Goal: Transaction & Acquisition: Book appointment/travel/reservation

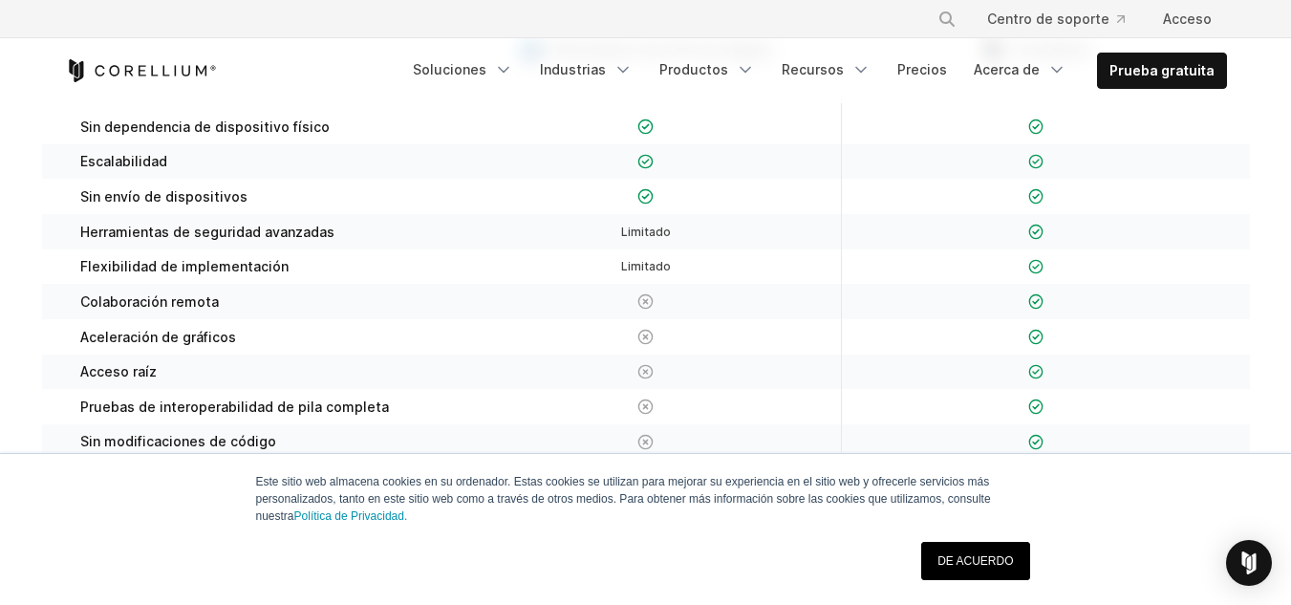
scroll to position [956, 0]
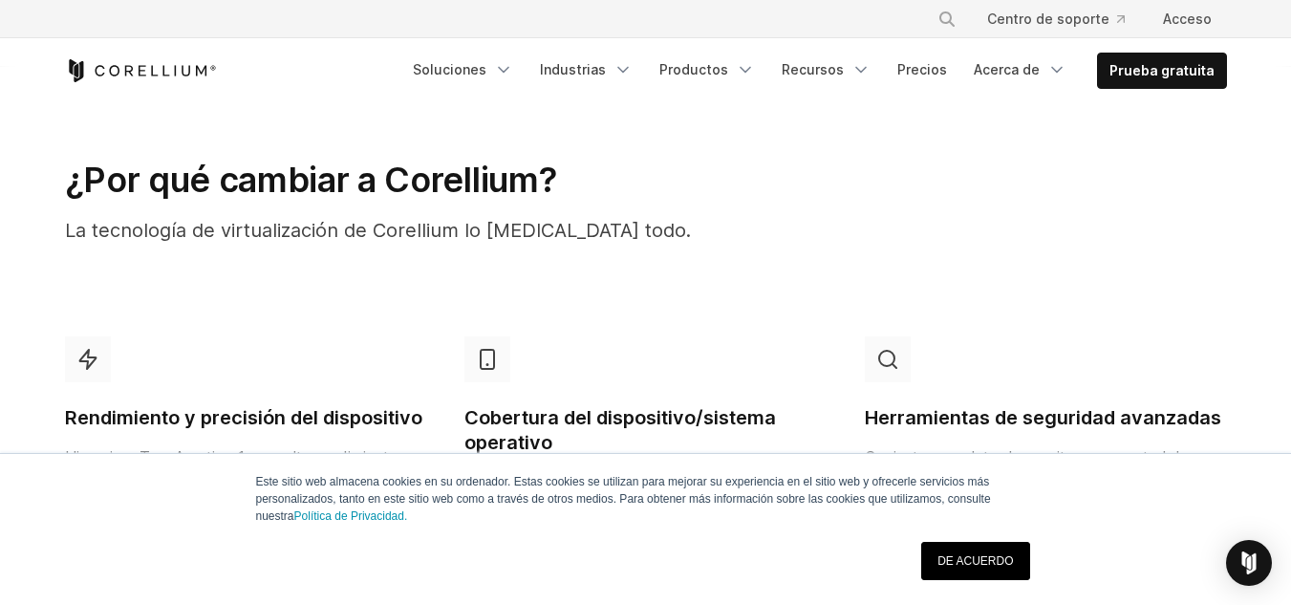
click at [976, 547] on link "DE ACUERDO" at bounding box center [975, 561] width 108 height 38
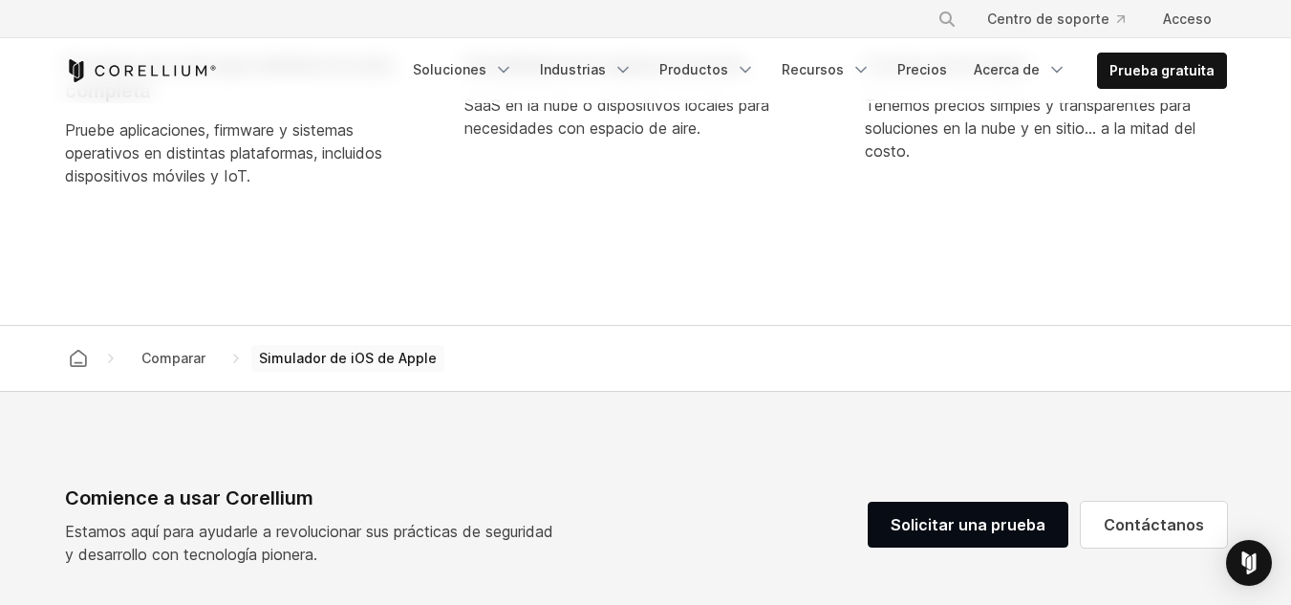
scroll to position [2389, 0]
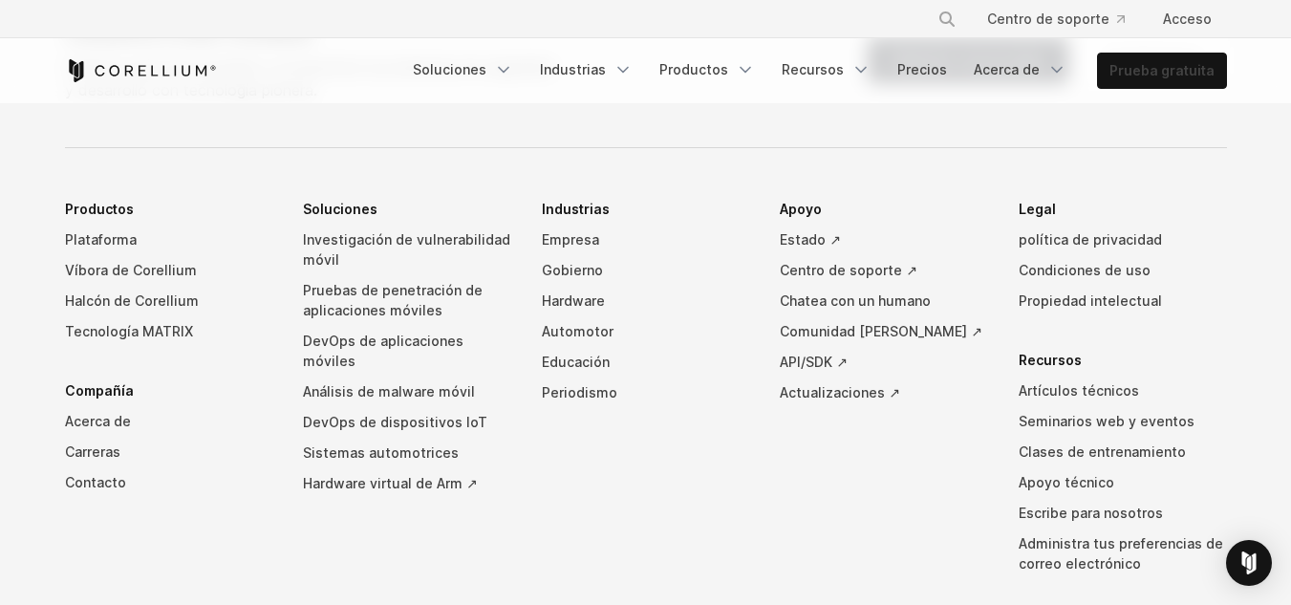
click at [1179, 60] on link "Prueba gratuita" at bounding box center [1162, 71] width 128 height 34
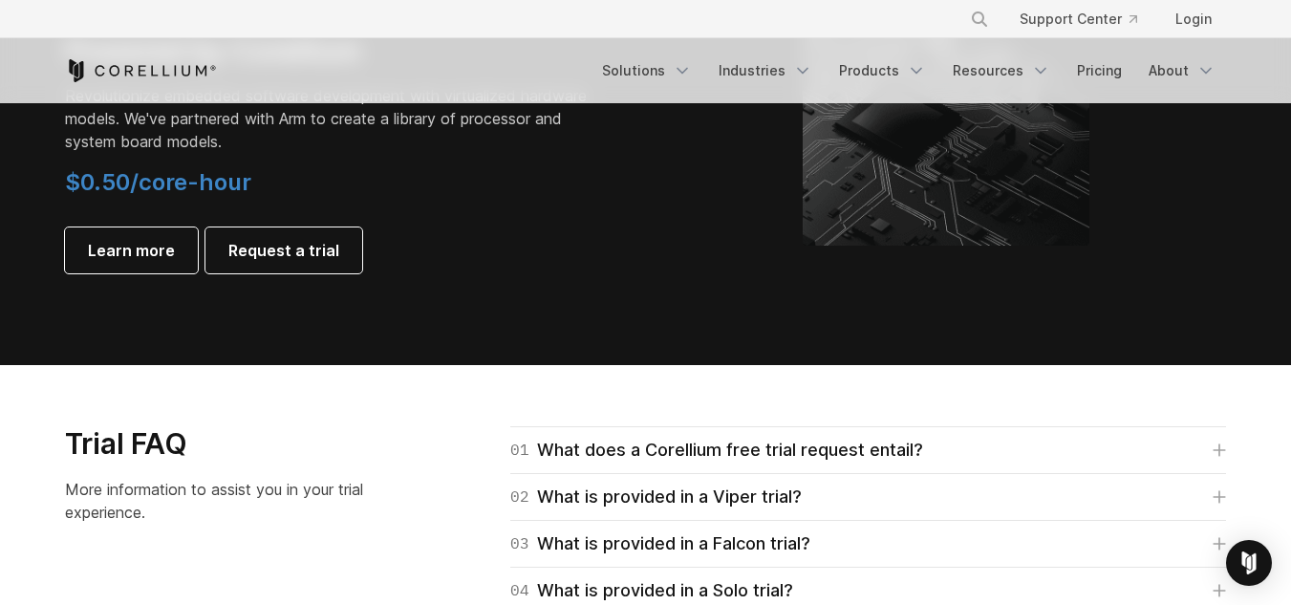
scroll to position [2581, 0]
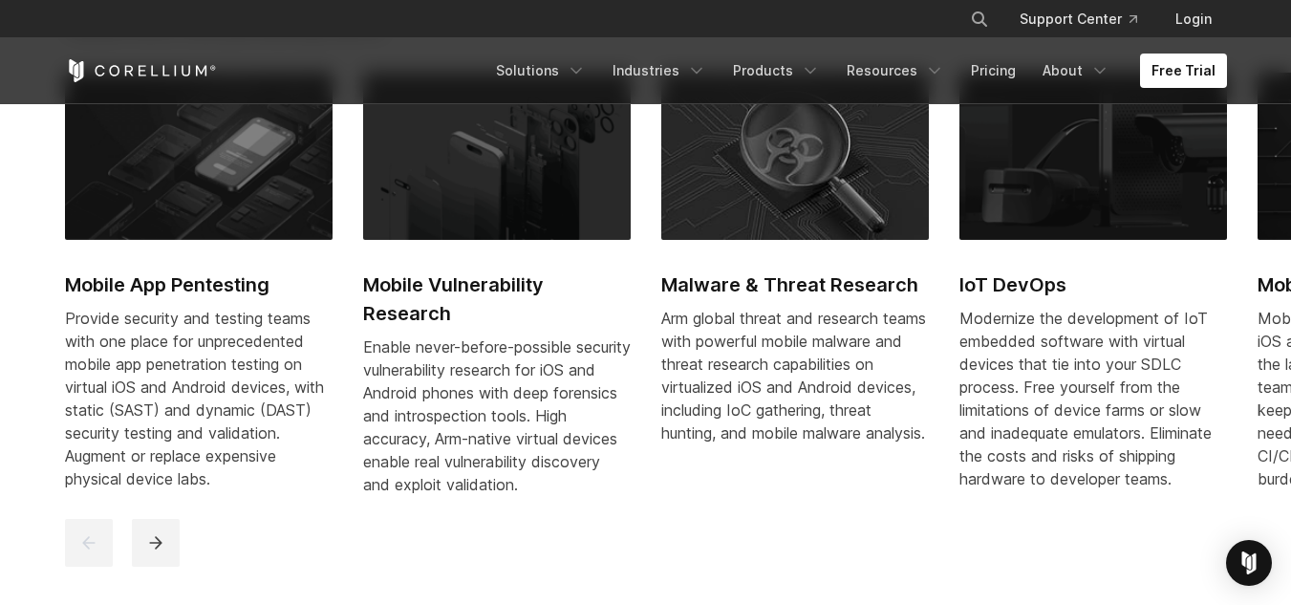
scroll to position [765, 0]
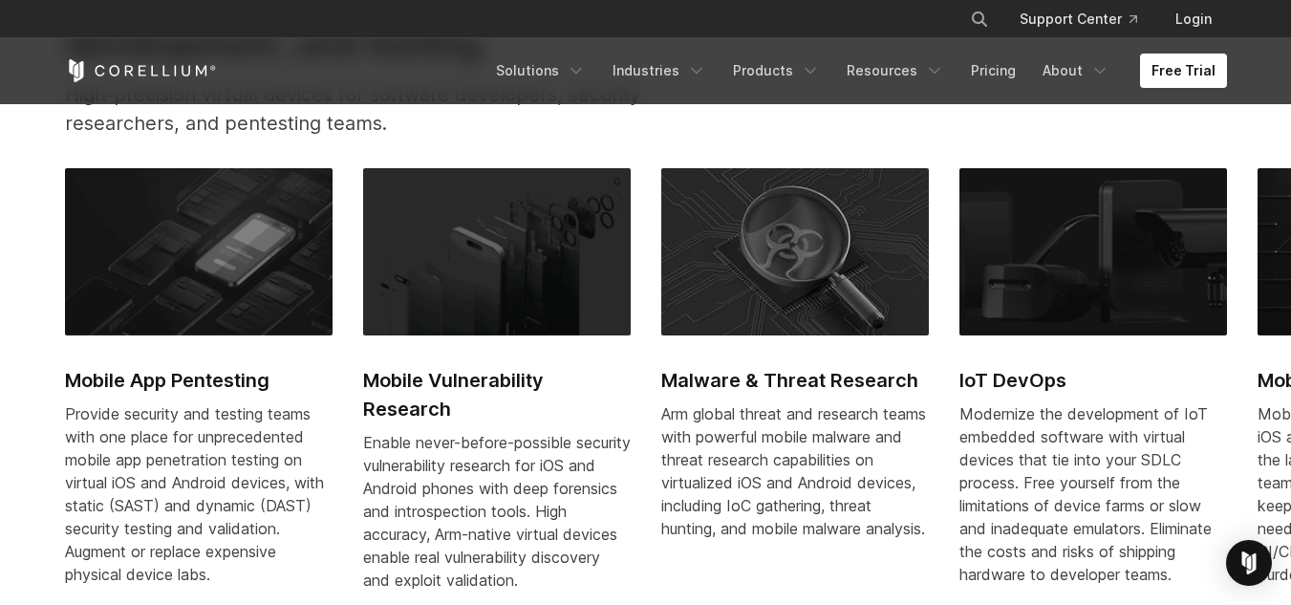
click at [238, 313] on img at bounding box center [199, 251] width 268 height 166
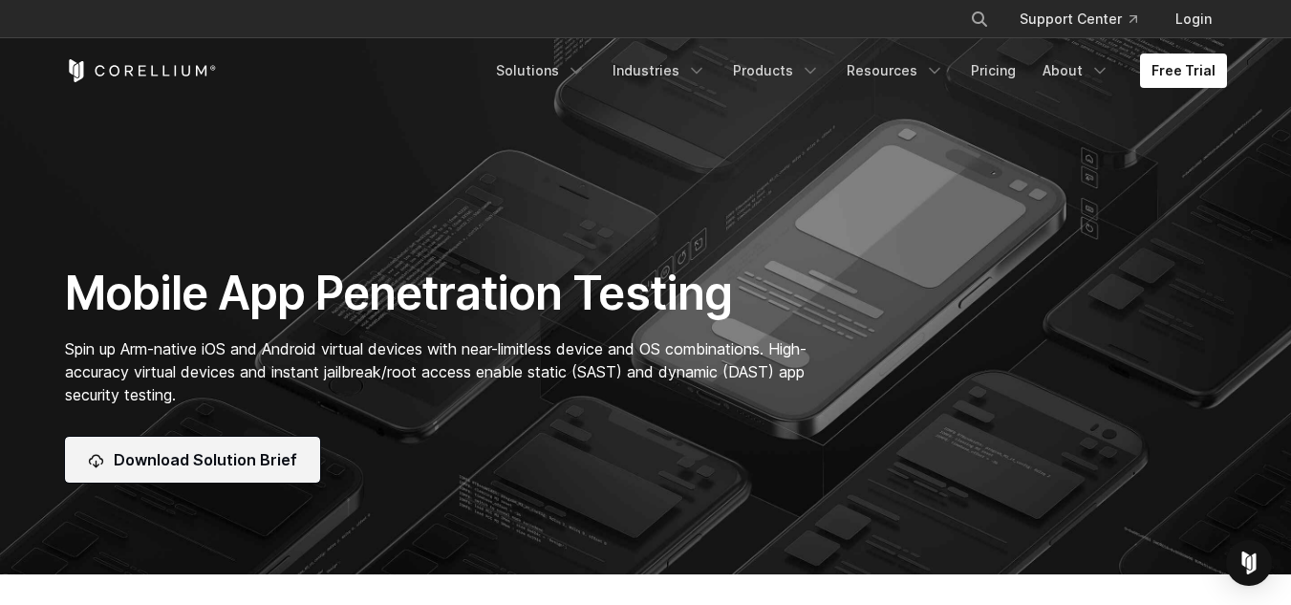
click at [228, 450] on span "Download Solution Brief" at bounding box center [206, 459] width 184 height 23
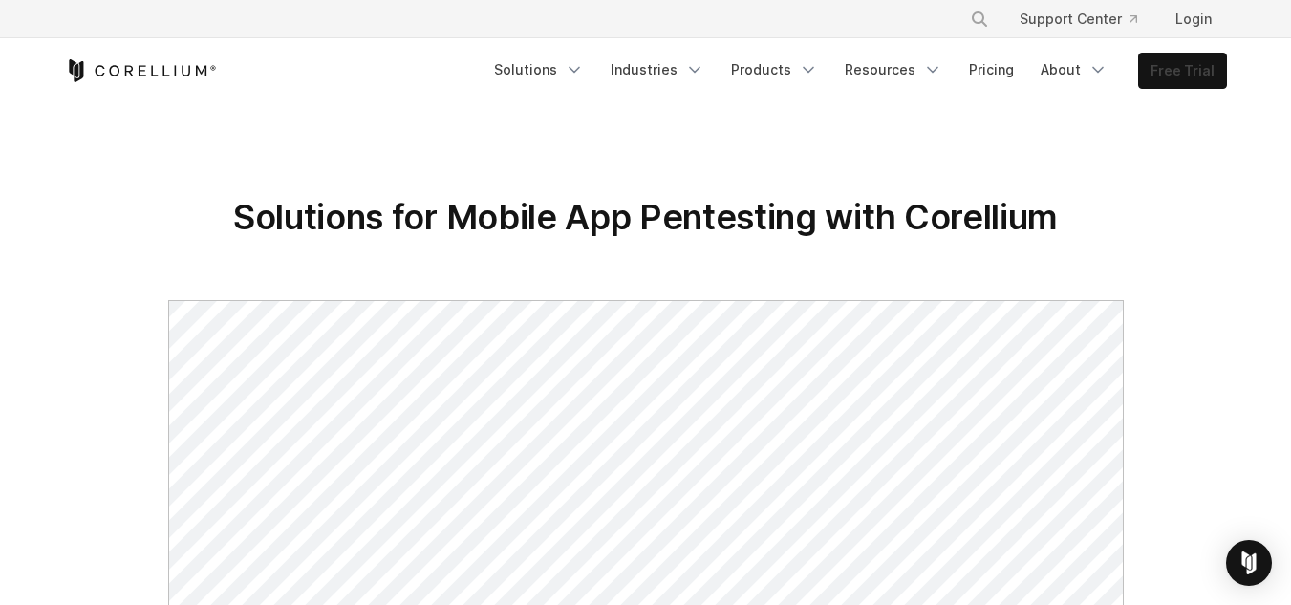
click at [1158, 78] on link "Free Trial" at bounding box center [1182, 71] width 87 height 34
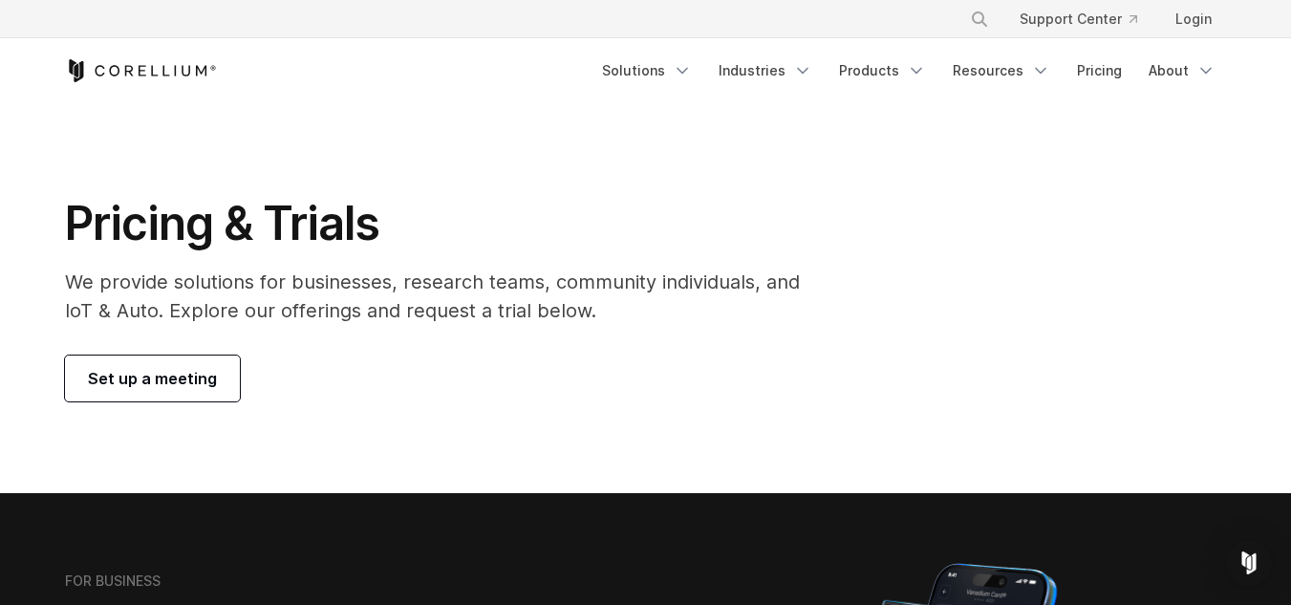
click at [211, 385] on span "Set up a meeting" at bounding box center [152, 378] width 129 height 23
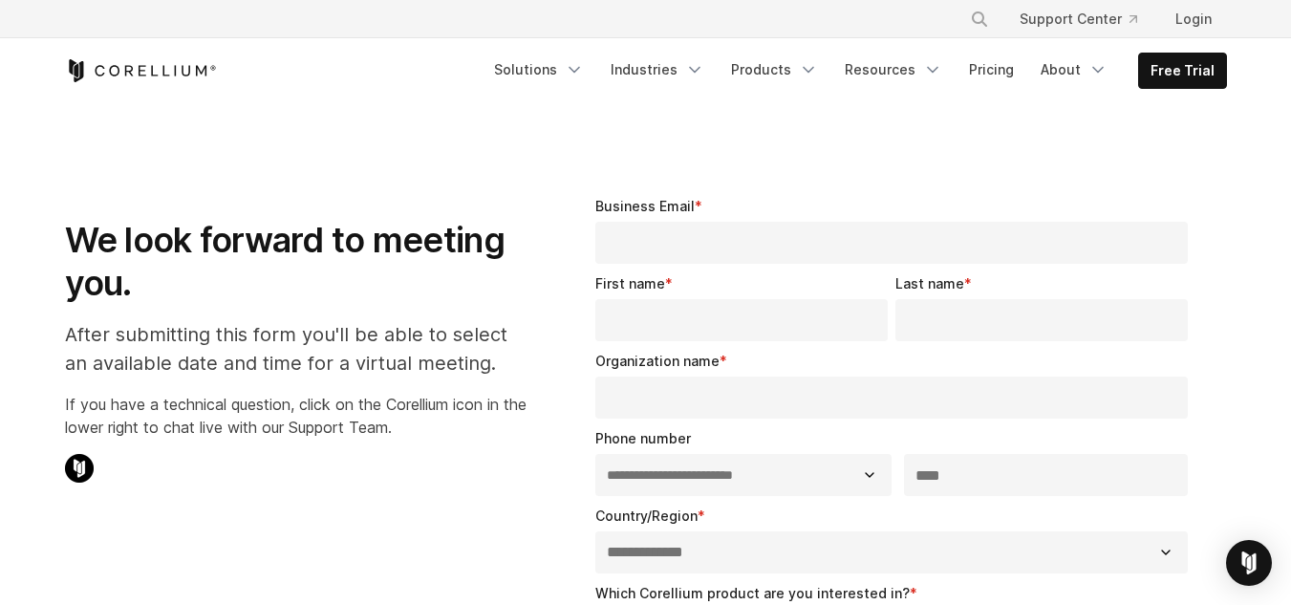
select select "**"
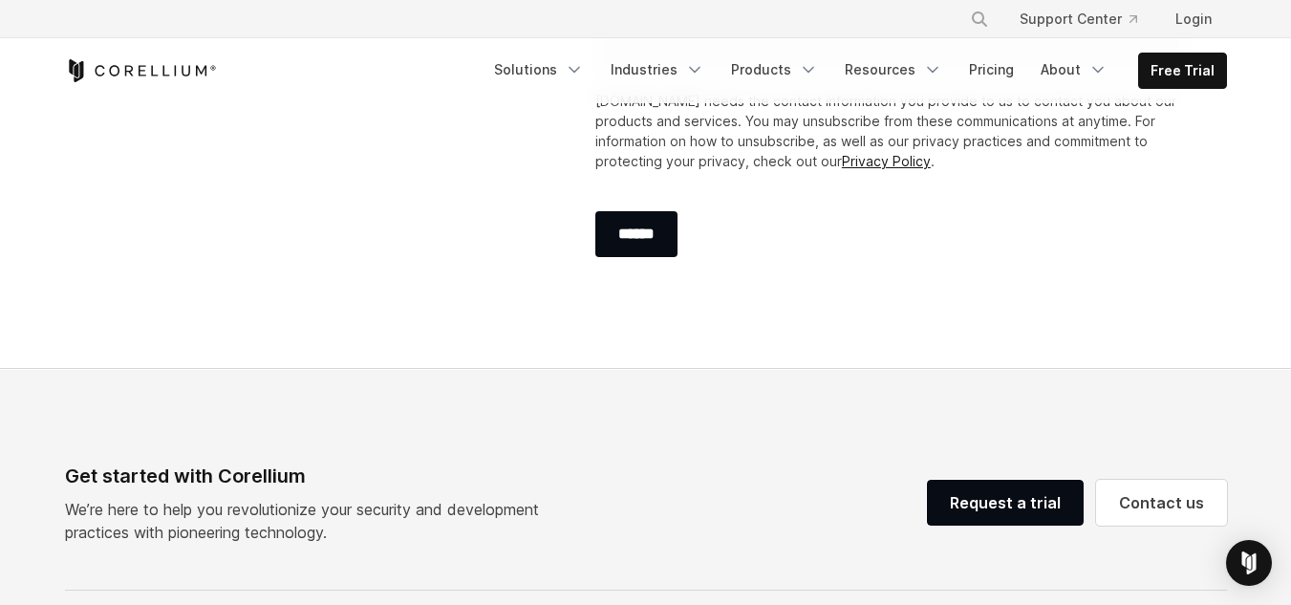
scroll to position [860, 0]
